Goal: Transaction & Acquisition: Purchase product/service

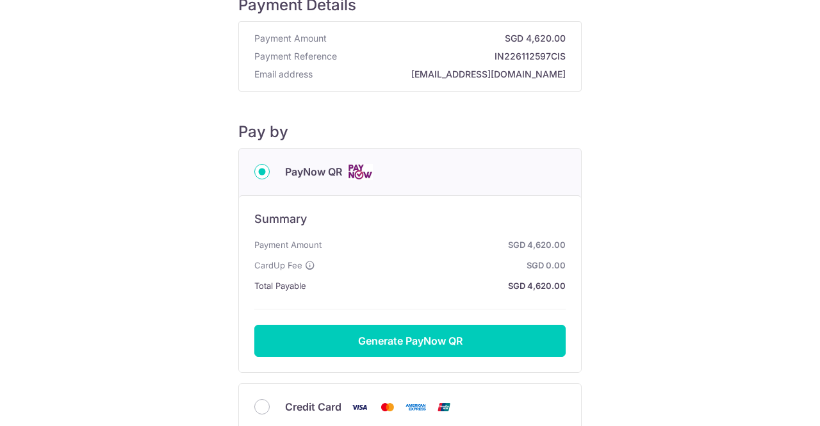
scroll to position [64, 0]
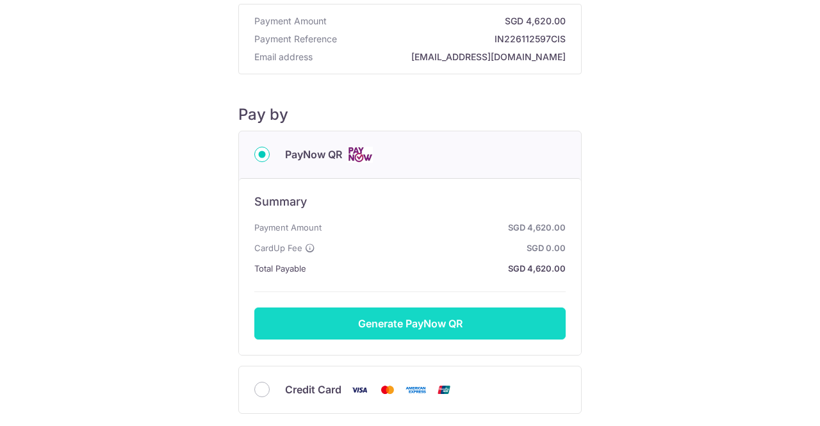
click at [468, 336] on button "Generate PayNow QR" at bounding box center [409, 324] width 311 height 32
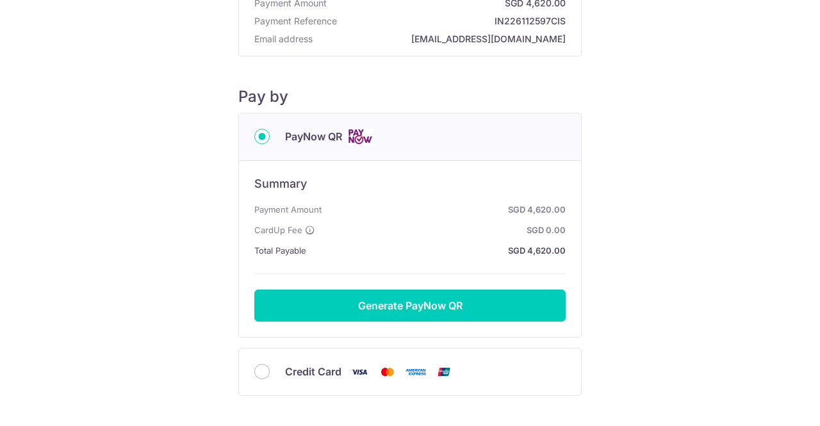
scroll to position [128, 0]
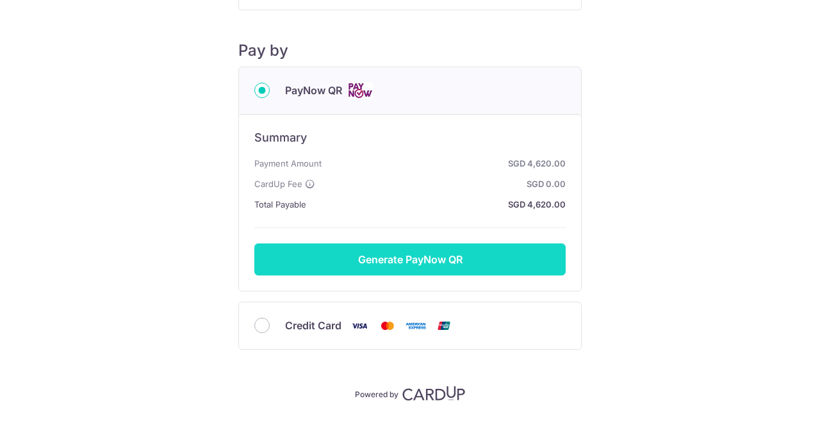
click at [400, 267] on button "Generate PayNow QR" at bounding box center [409, 259] width 311 height 32
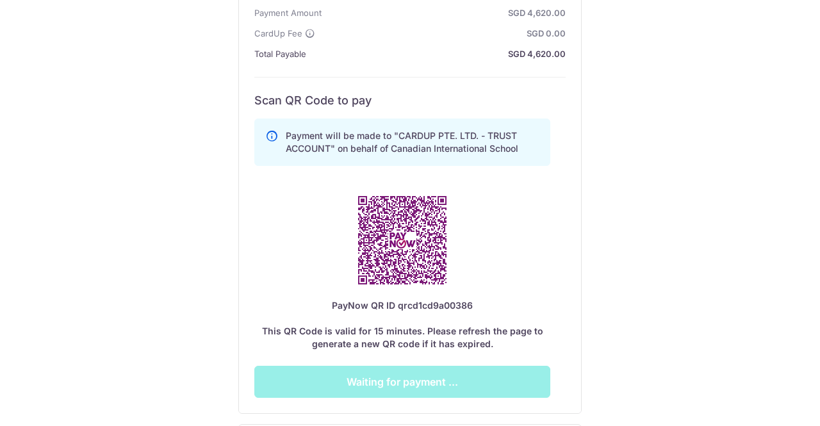
scroll to position [369, 0]
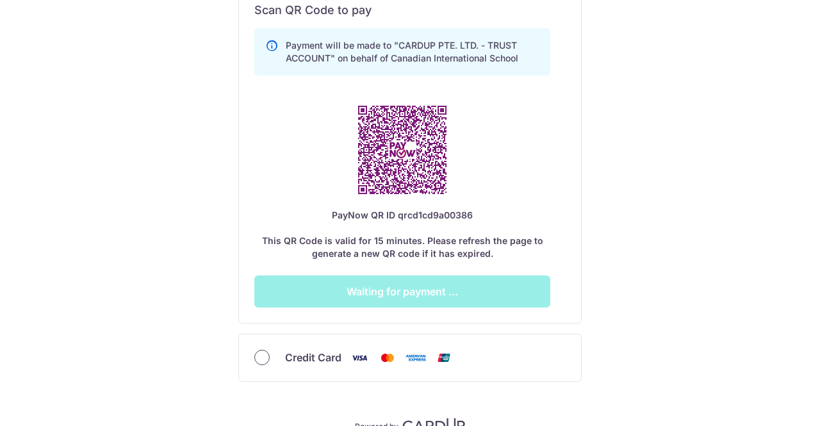
click at [260, 352] on input "Credit Card" at bounding box center [261, 357] width 15 height 15
radio input "true"
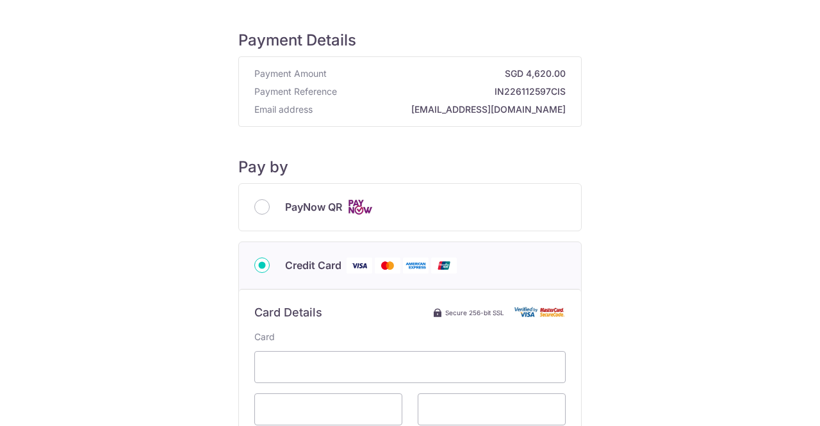
scroll to position [0, 0]
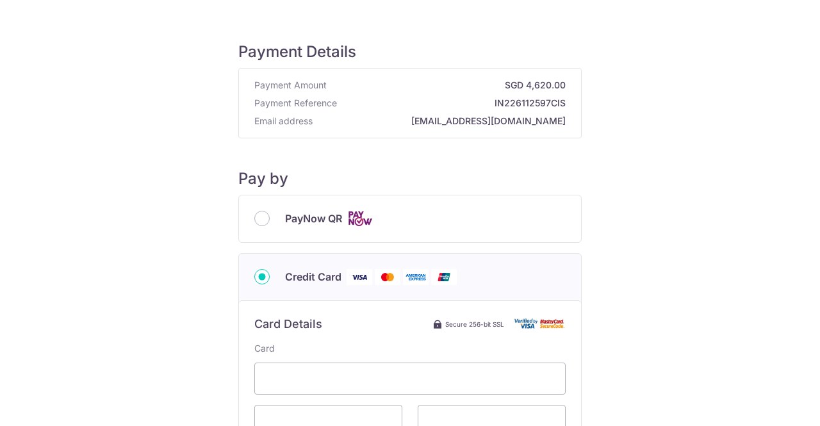
click at [261, 226] on div "PayNow QR" at bounding box center [410, 218] width 342 height 47
click at [254, 211] on div "PayNow QR" at bounding box center [409, 219] width 311 height 16
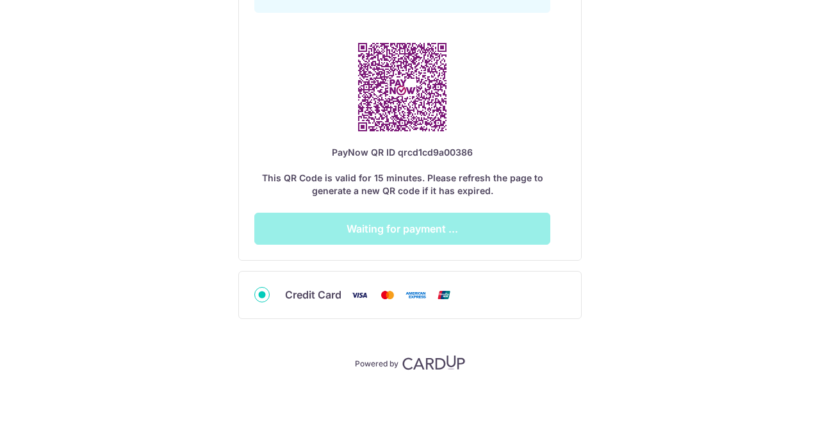
scroll to position [433, 0]
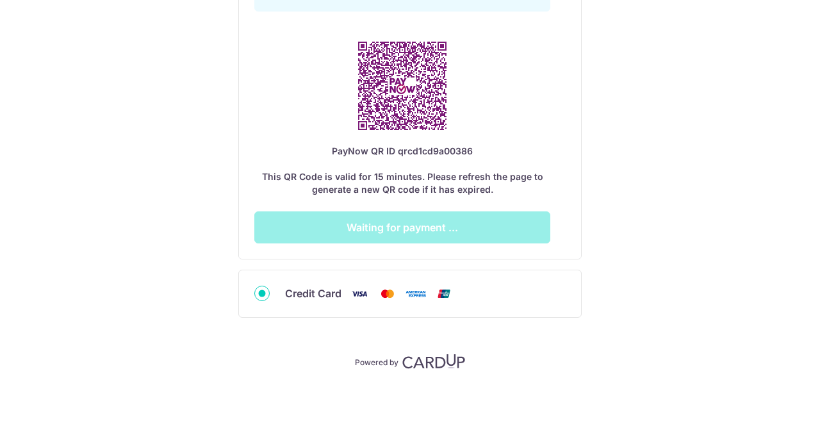
click at [261, 292] on input "Credit Card" at bounding box center [261, 293] width 15 height 15
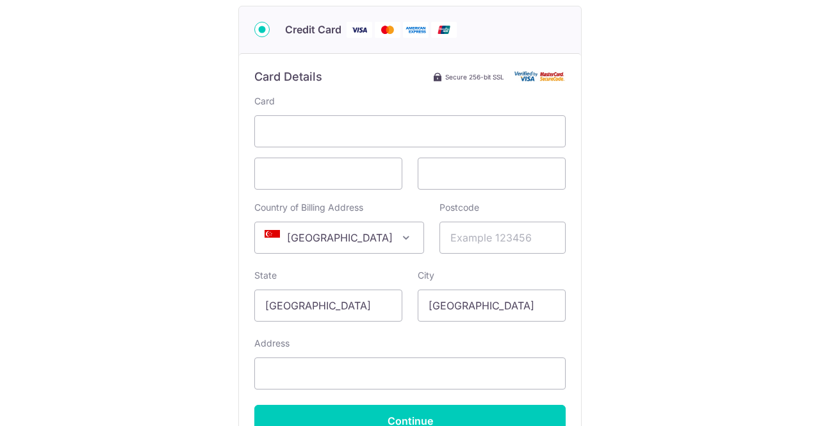
scroll to position [245, 0]
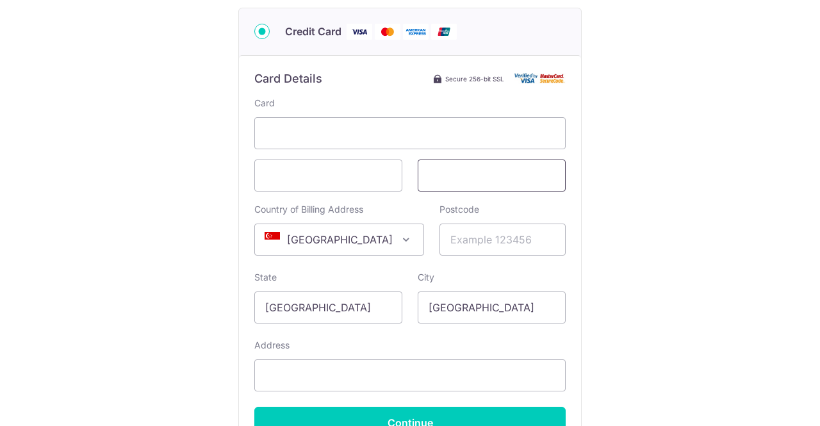
click at [433, 165] on span at bounding box center [492, 176] width 148 height 32
click at [440, 239] on input "Postcode" at bounding box center [503, 240] width 126 height 32
type input "276337"
type input "1 Taman Warna, #03-01"
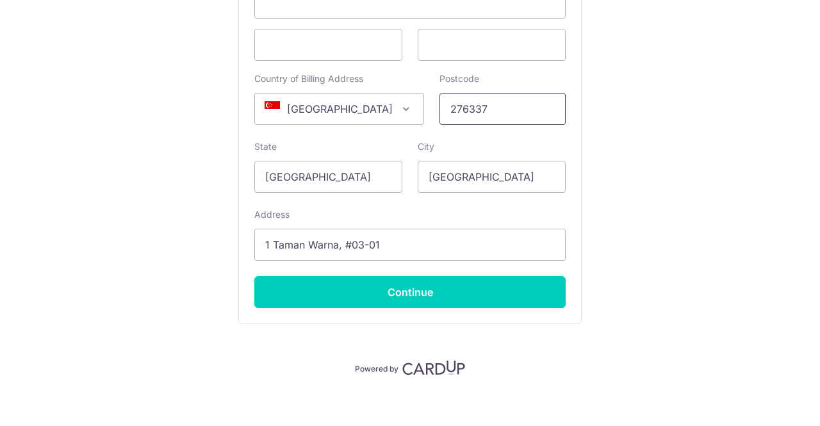
scroll to position [383, 0]
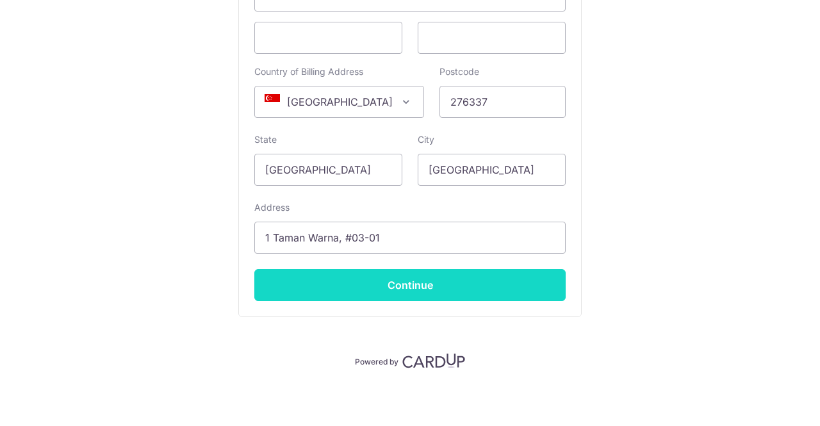
click at [486, 290] on input "Continue" at bounding box center [409, 285] width 311 height 32
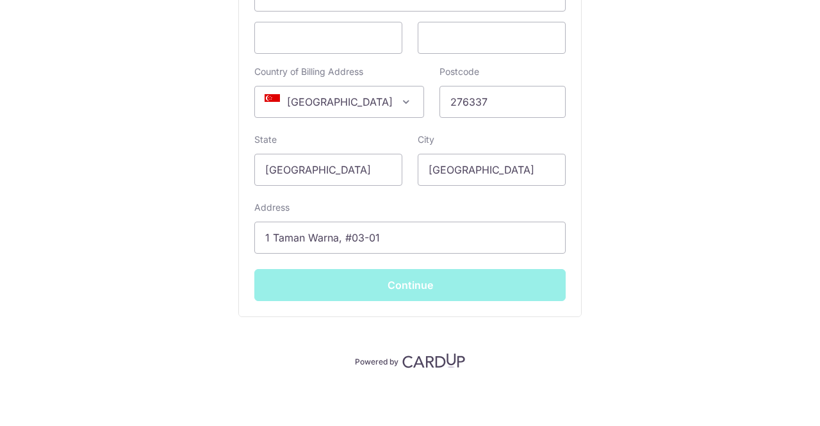
type input "**** 8604"
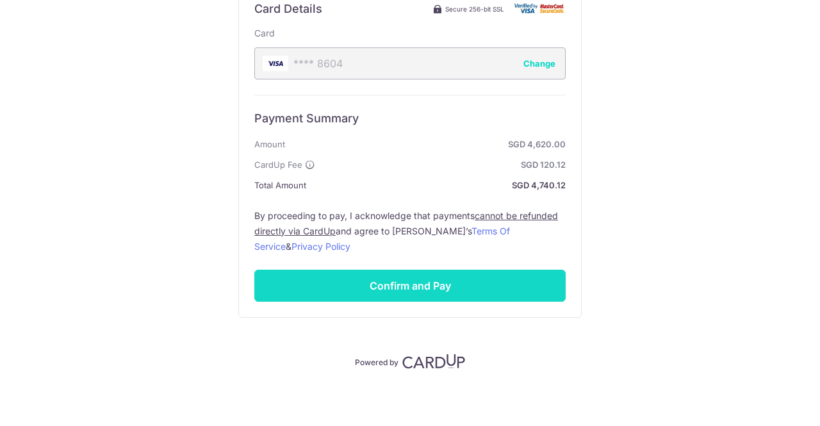
click at [475, 284] on input "Confirm and Pay" at bounding box center [409, 286] width 311 height 32
